Goal: Transaction & Acquisition: Purchase product/service

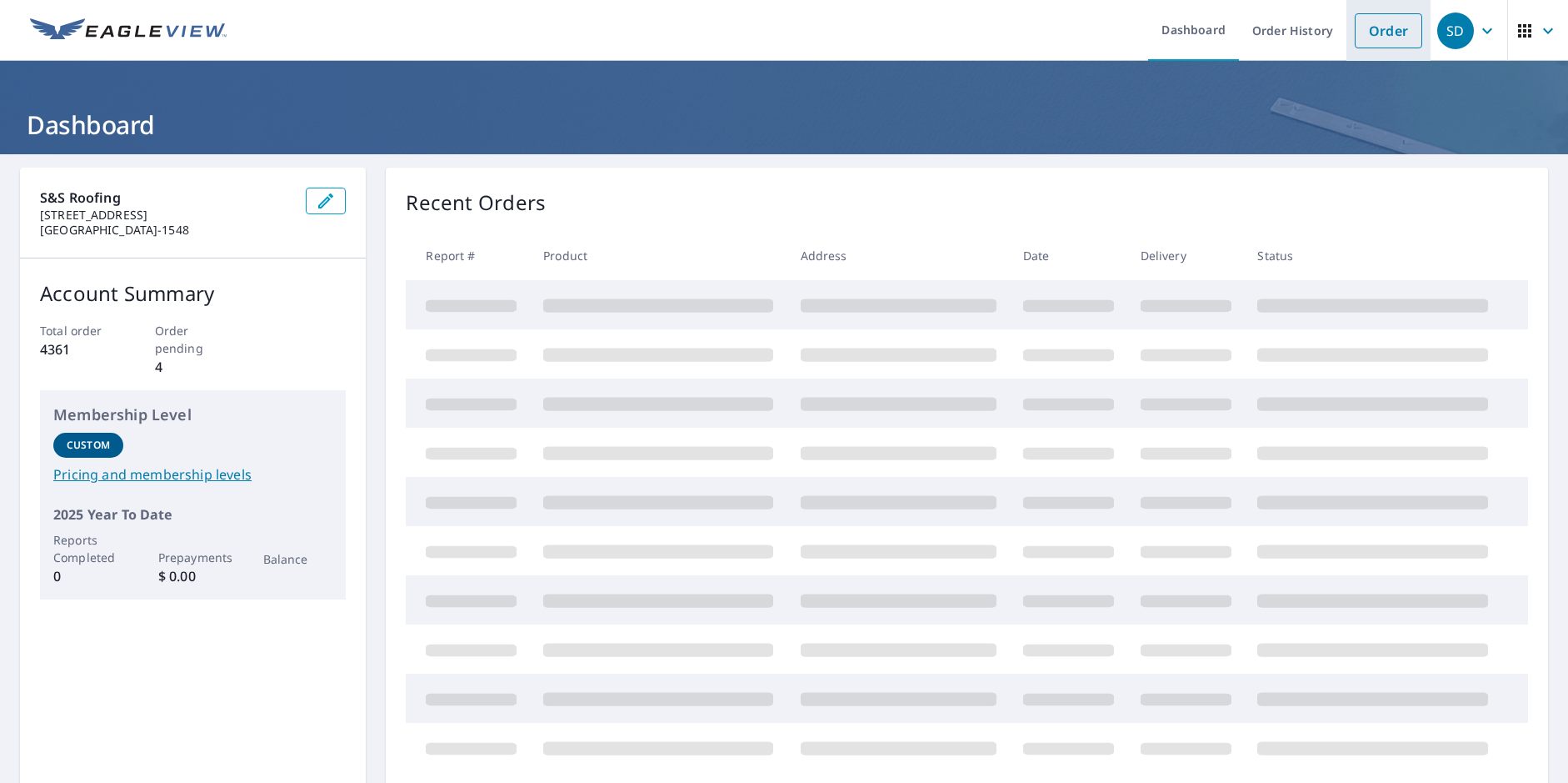
click at [1355, 29] on link "Order" at bounding box center [1388, 30] width 68 height 35
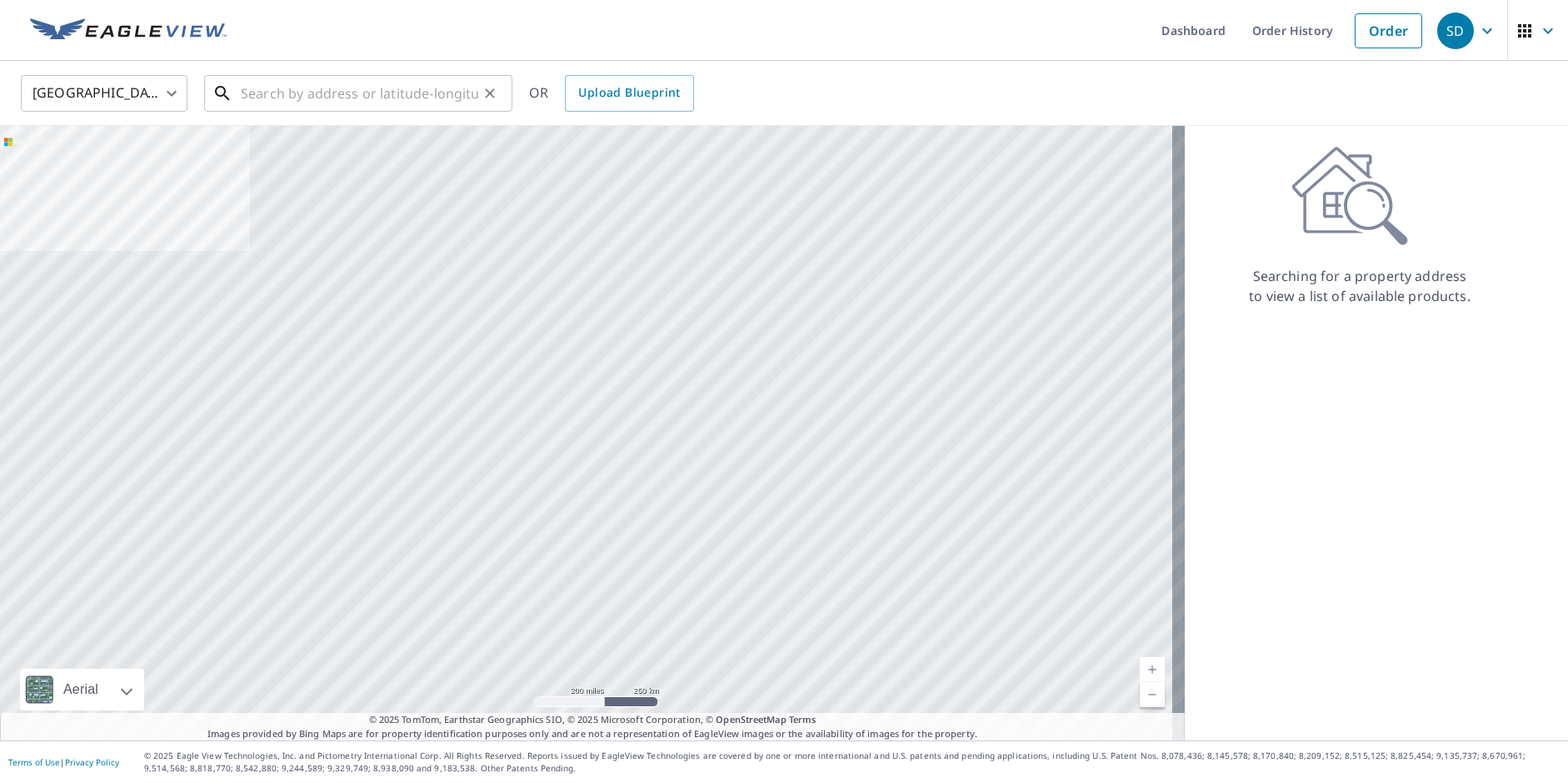
click at [257, 89] on input "text" at bounding box center [359, 93] width 238 height 47
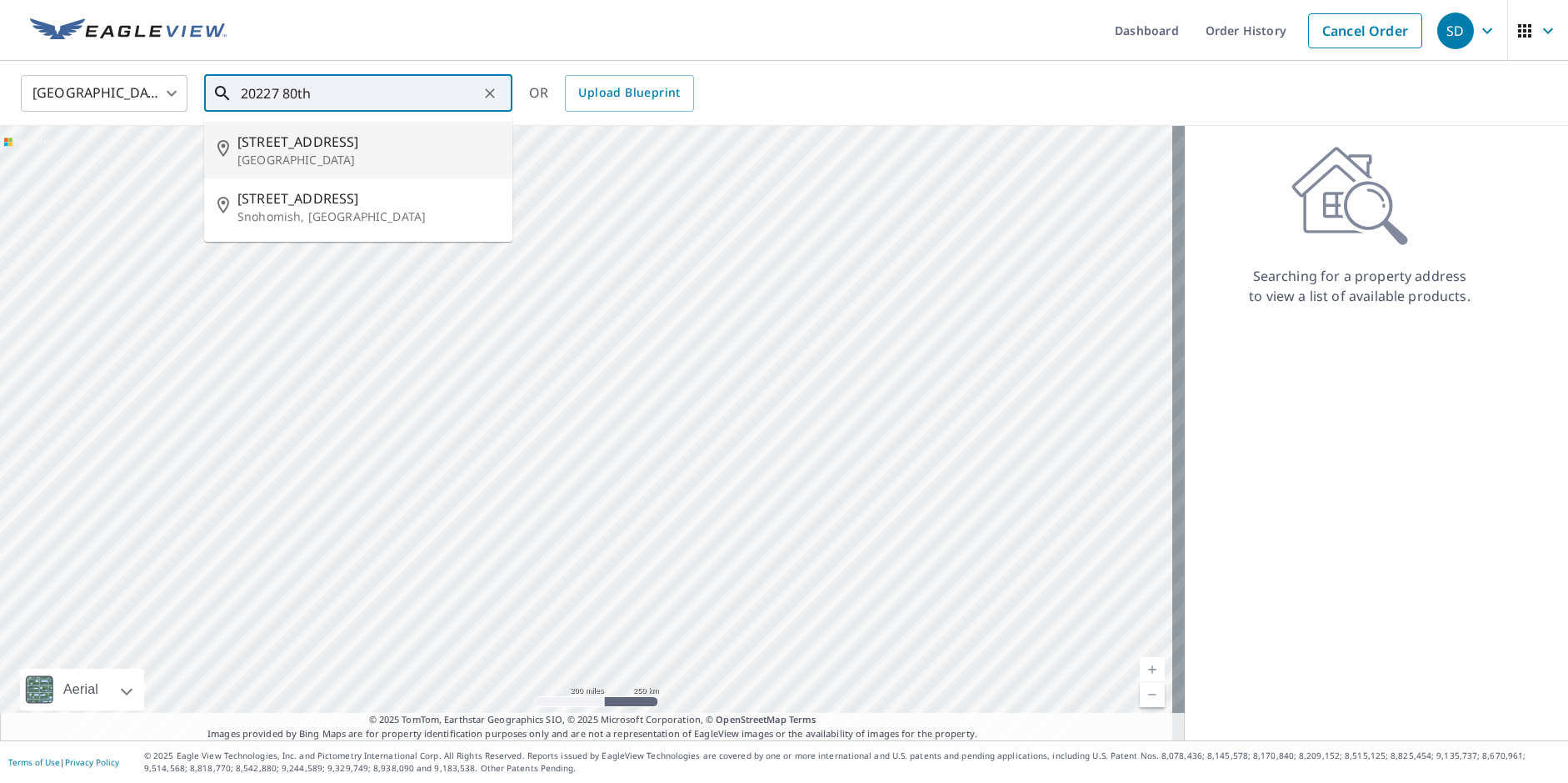
click at [280, 145] on span "[STREET_ADDRESS]" at bounding box center [368, 142] width 261 height 20
type input "[STREET_ADDRESS]"
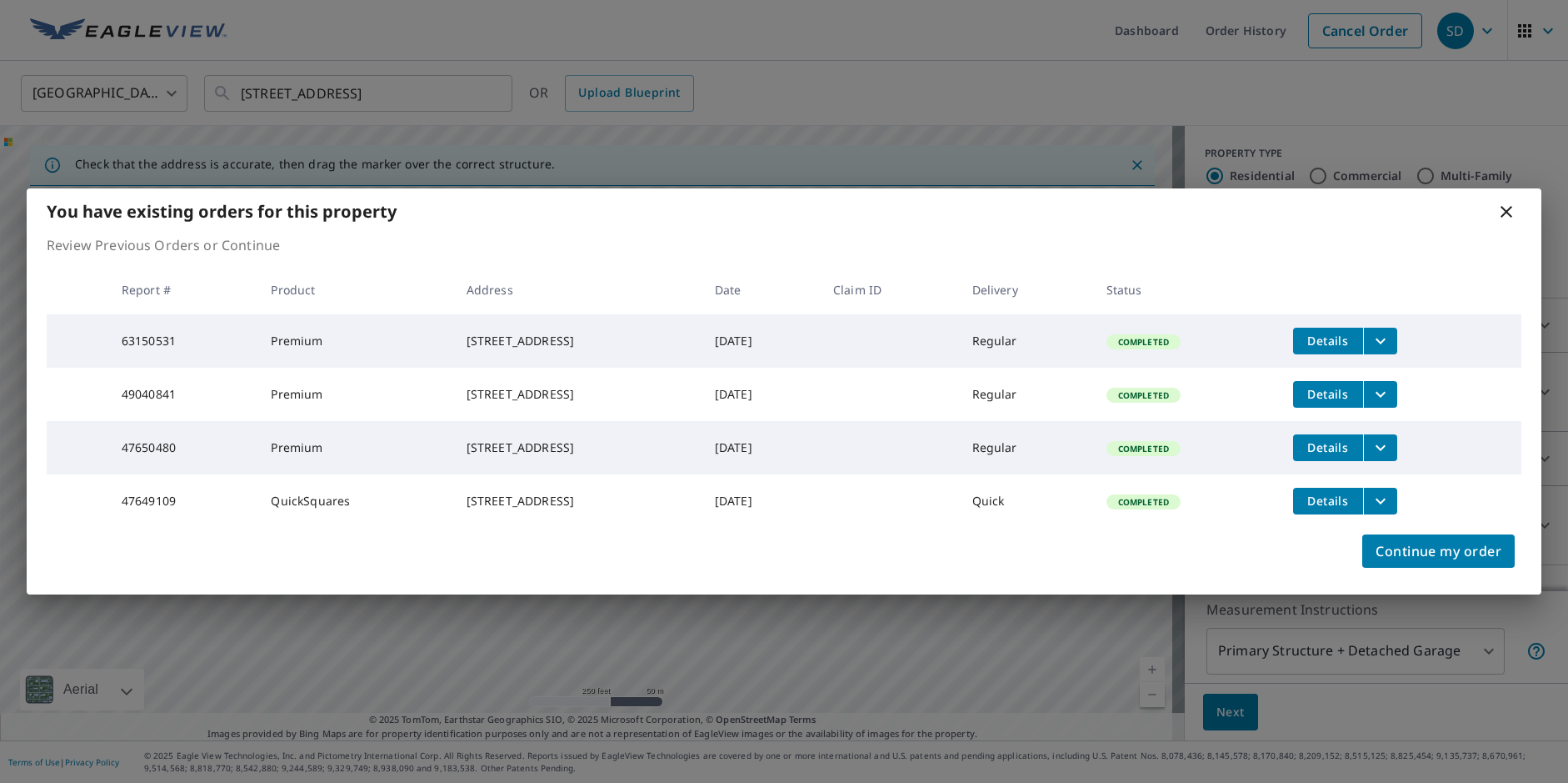
click at [1505, 202] on icon at bounding box center [1506, 212] width 20 height 20
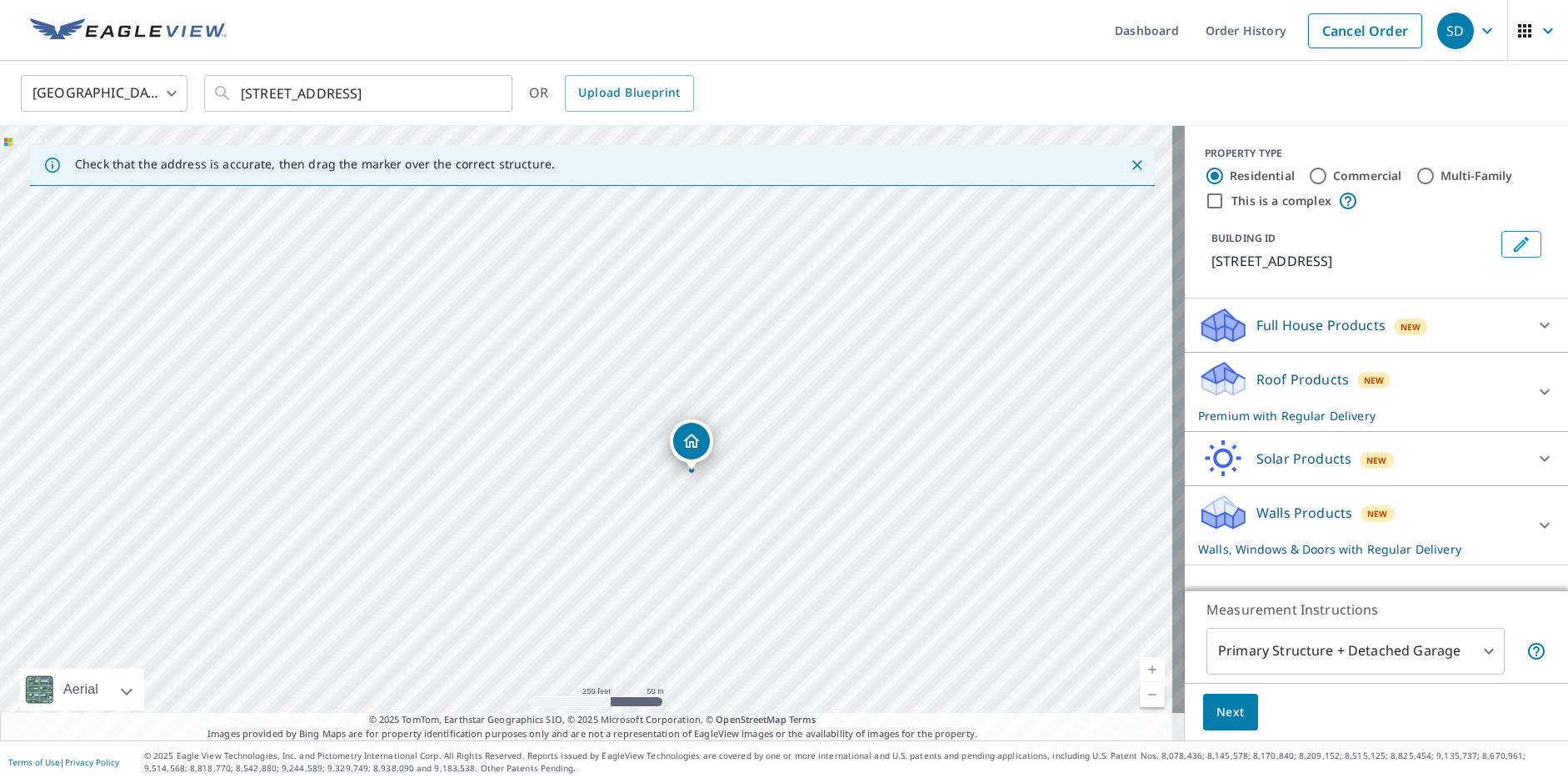
drag, startPoint x: 592, startPoint y: 272, endPoint x: 696, endPoint y: 434, distance: 192.5
click at [1535, 521] on icon at bounding box center [1545, 525] width 20 height 20
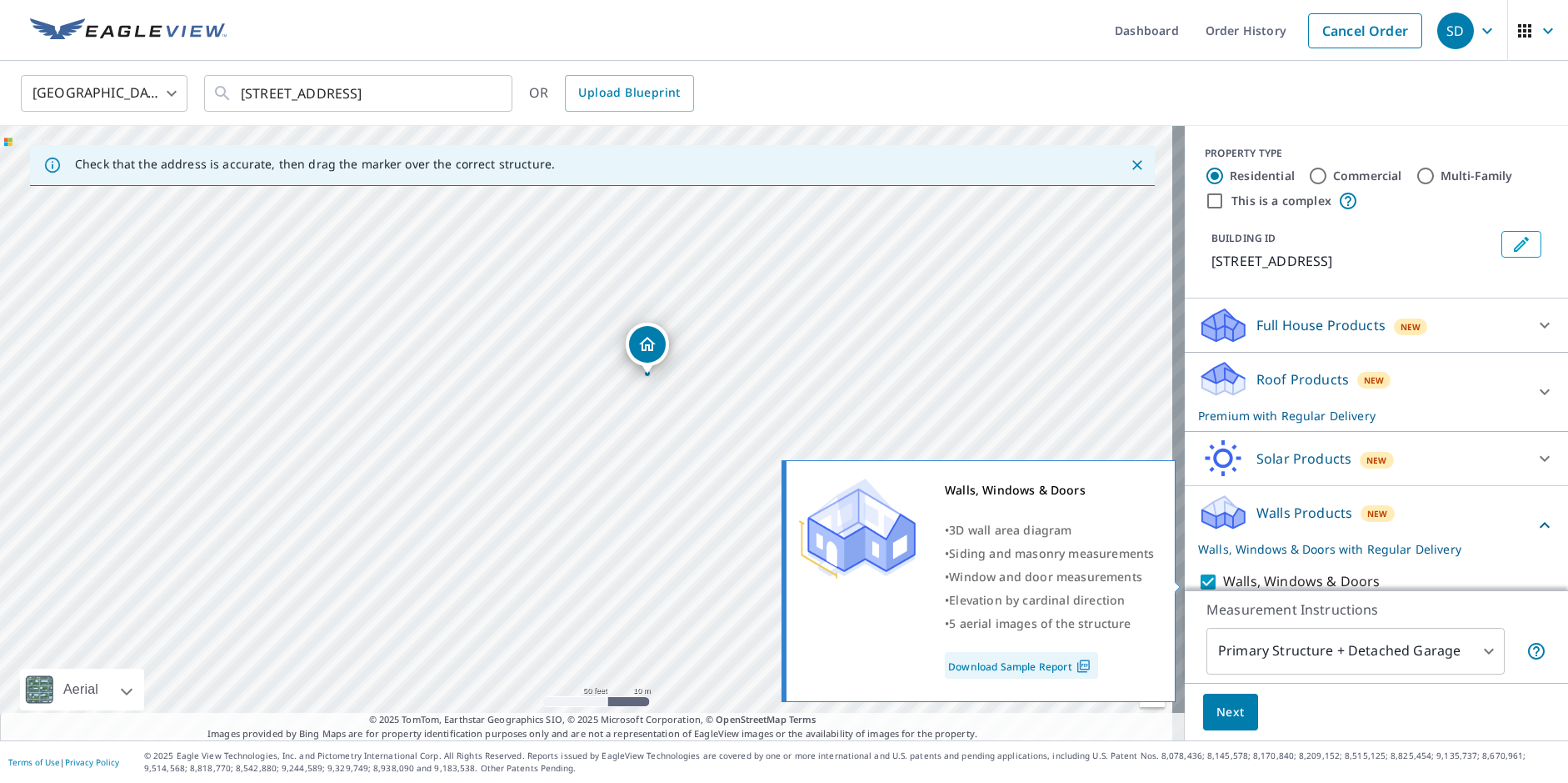
click at [1199, 578] on input "Walls, Windows & Doors" at bounding box center [1211, 582] width 25 height 20
checkbox input "false"
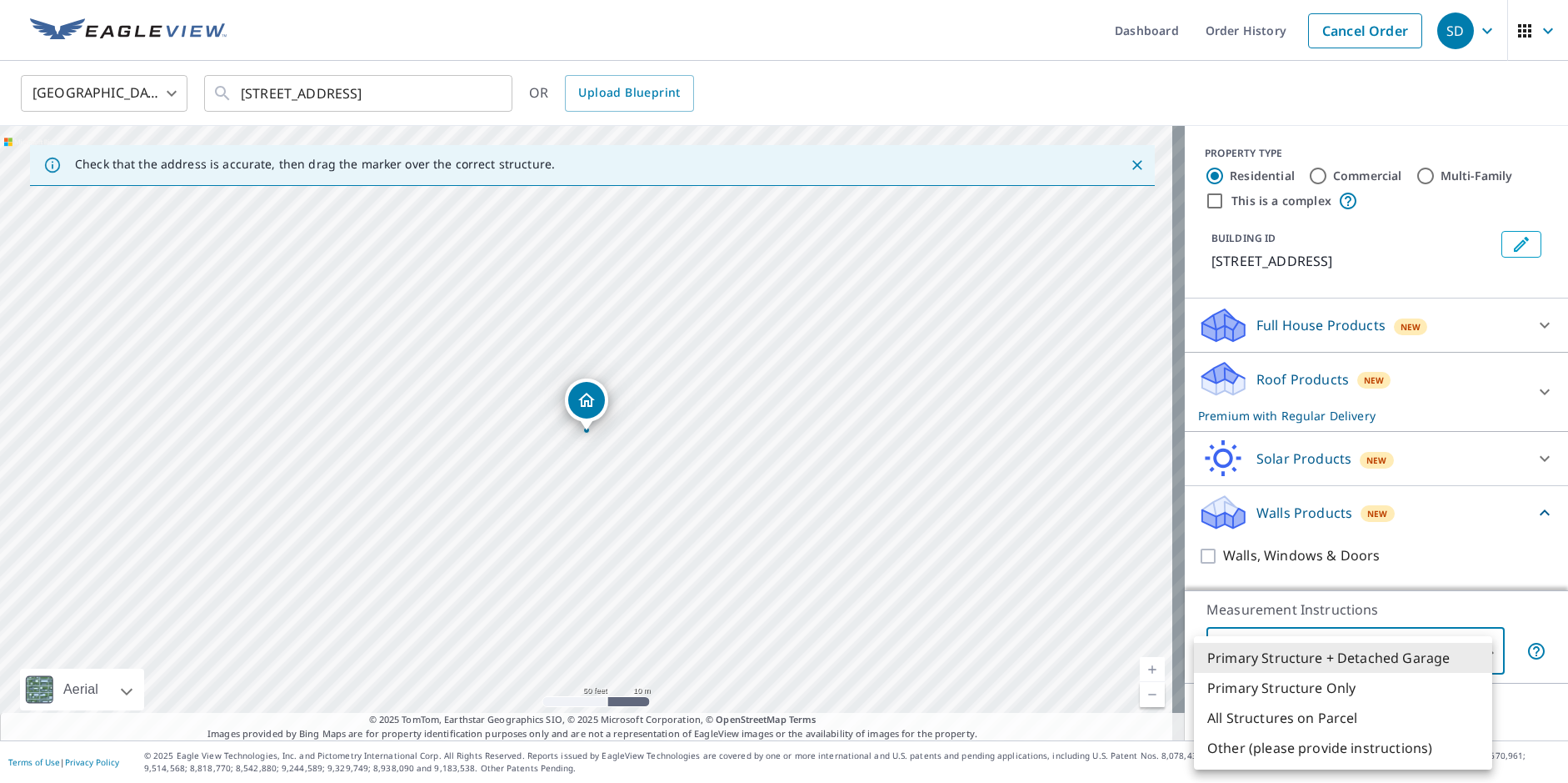
click at [1270, 655] on body "SD SD Dashboard Order History Cancel Order SD [GEOGRAPHIC_DATA] [GEOGRAPHIC_DAT…" at bounding box center [784, 392] width 1568 height 783
click at [1274, 684] on li "Primary Structure Only" at bounding box center [1342, 688] width 298 height 30
type input "2"
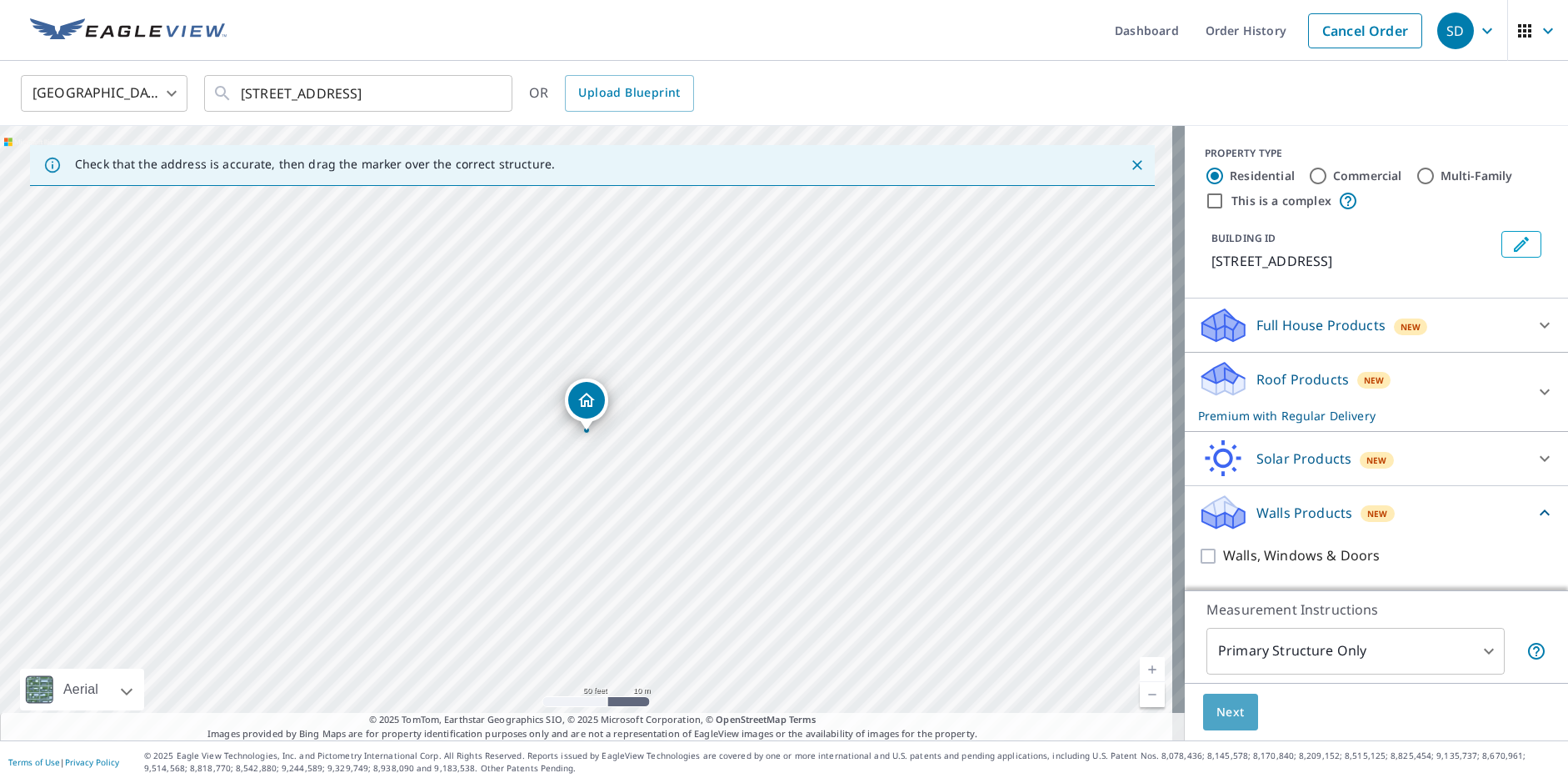
click at [1223, 710] on span "Next" at bounding box center [1231, 712] width 28 height 21
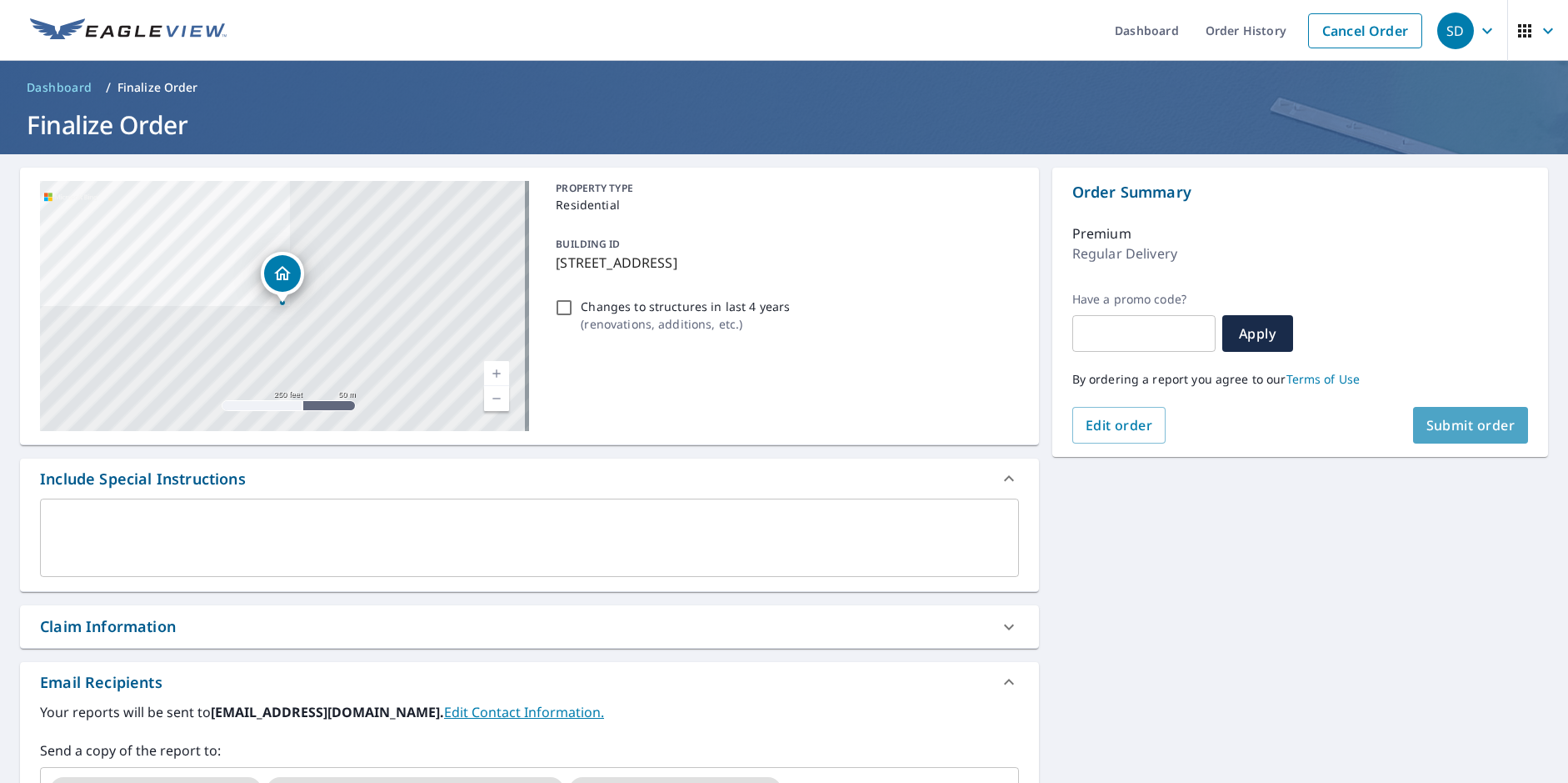
click at [1445, 417] on span "Submit order" at bounding box center [1470, 425] width 89 height 18
